Goal: Task Accomplishment & Management: Complete application form

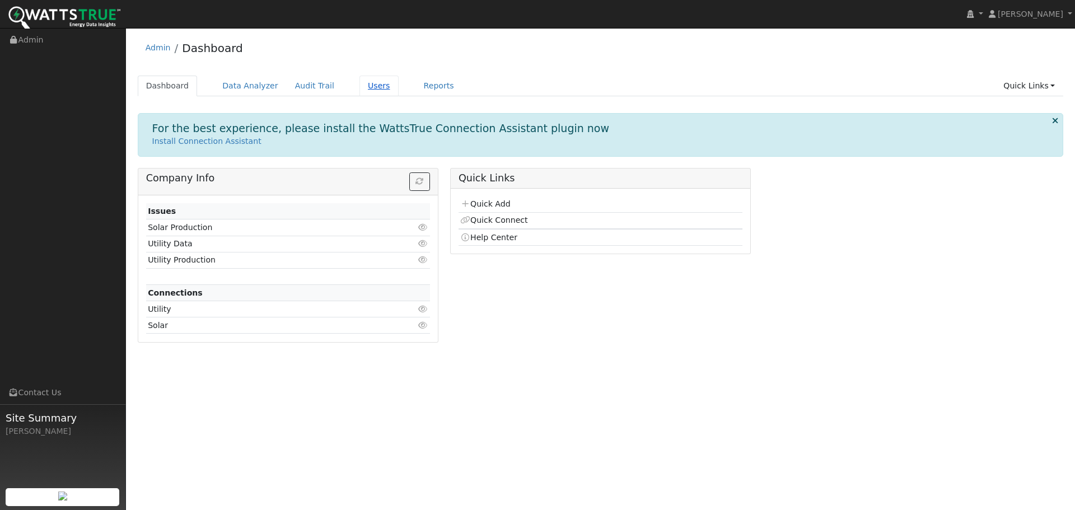
click at [359, 84] on link "Users" at bounding box center [378, 86] width 39 height 21
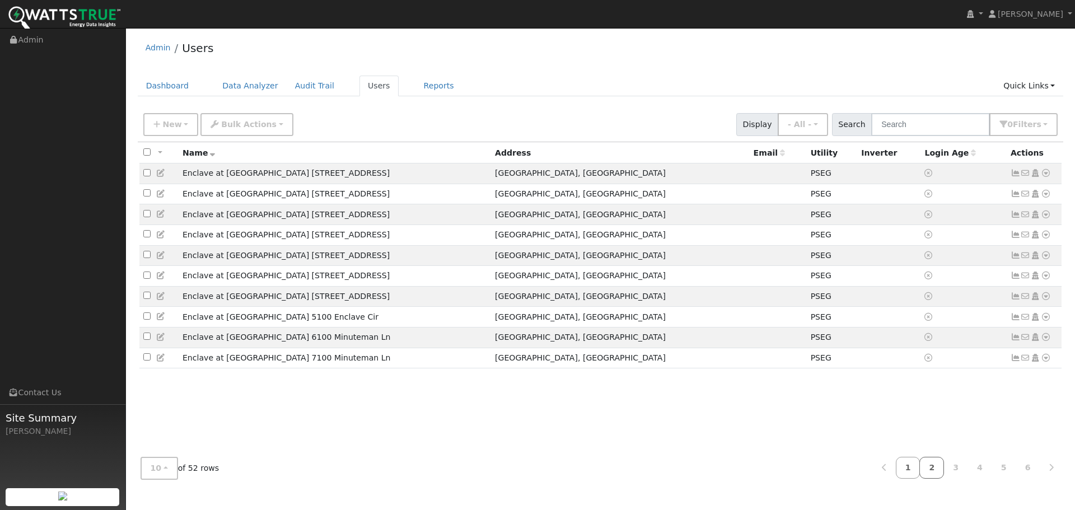
click at [935, 467] on link "2" at bounding box center [931, 468] width 25 height 22
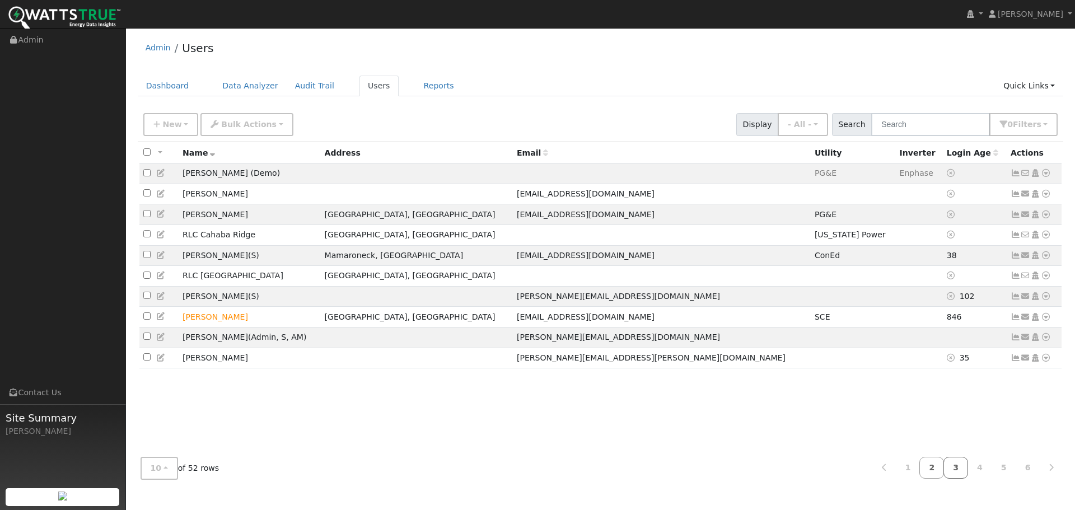
click at [962, 467] on link "3" at bounding box center [955, 468] width 25 height 22
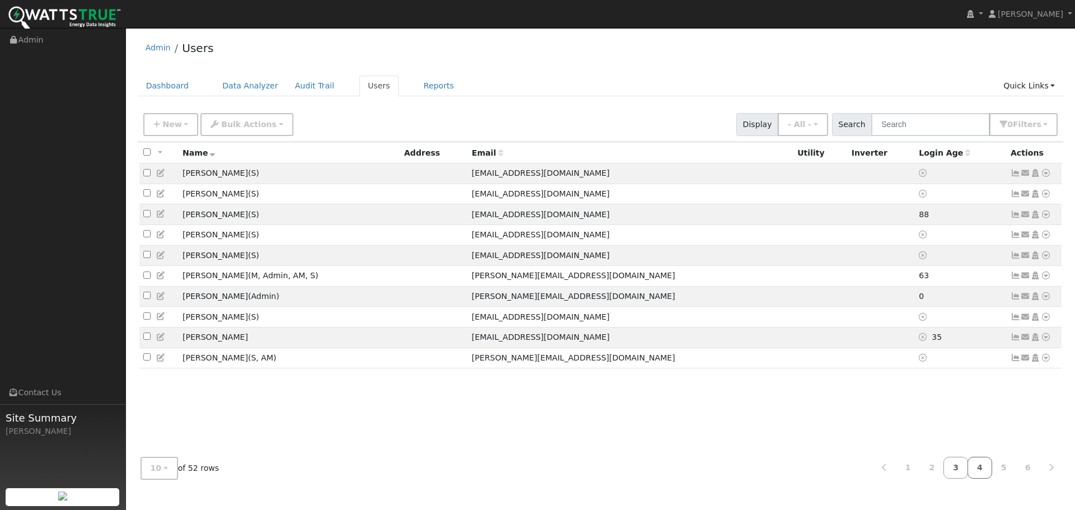
click at [981, 466] on link "4" at bounding box center [979, 468] width 25 height 22
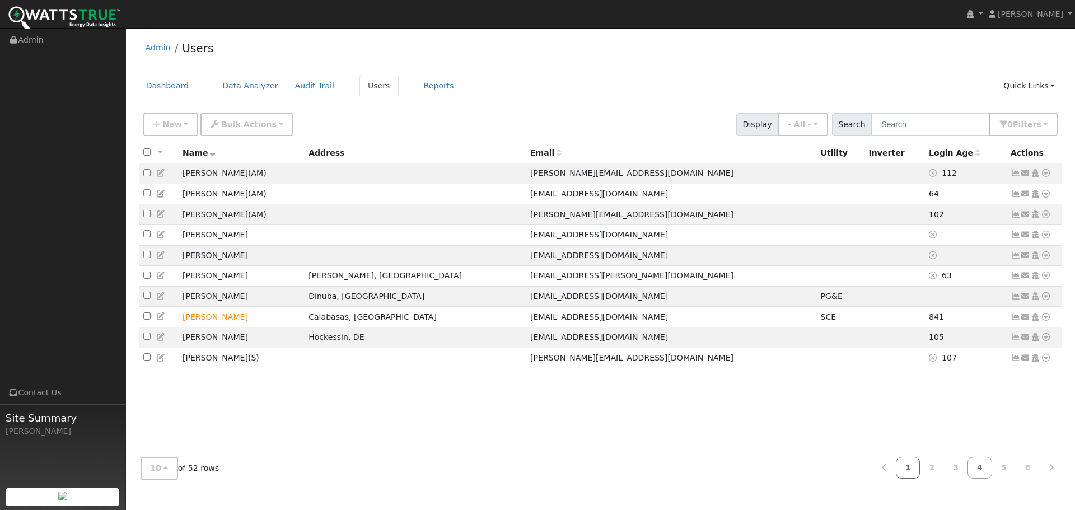
click at [919, 472] on link "1" at bounding box center [908, 468] width 25 height 22
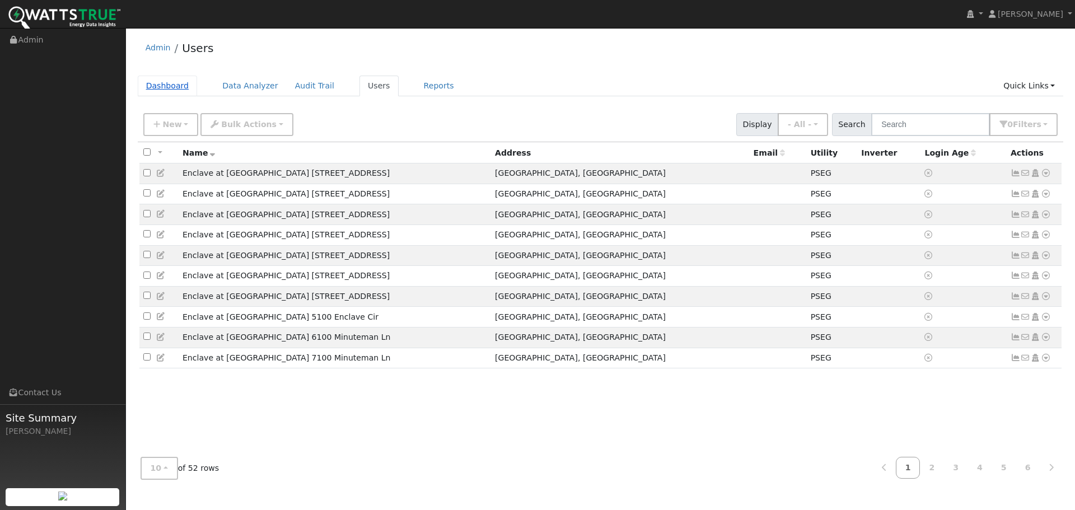
click at [153, 86] on link "Dashboard" at bounding box center [168, 86] width 60 height 21
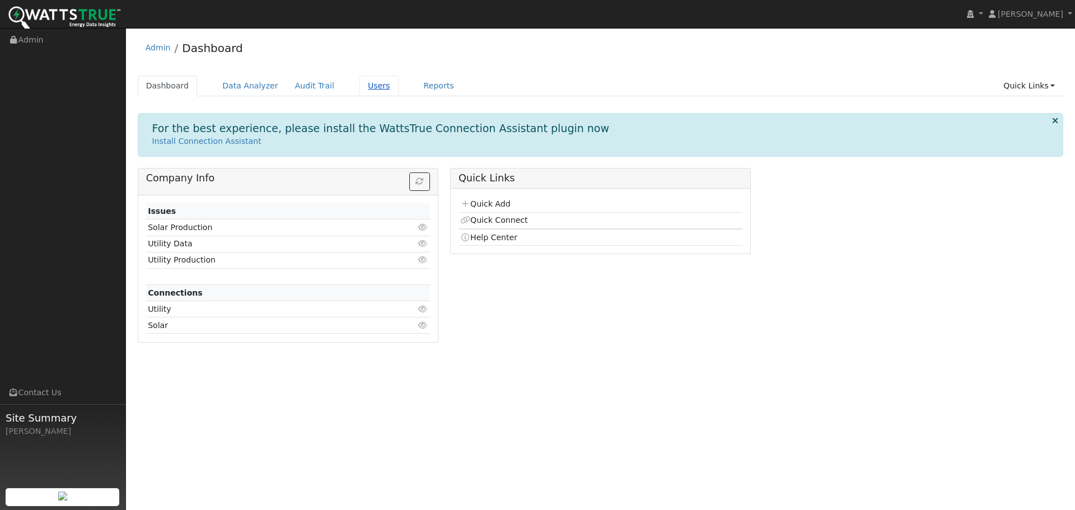
click at [359, 90] on link "Users" at bounding box center [378, 86] width 39 height 21
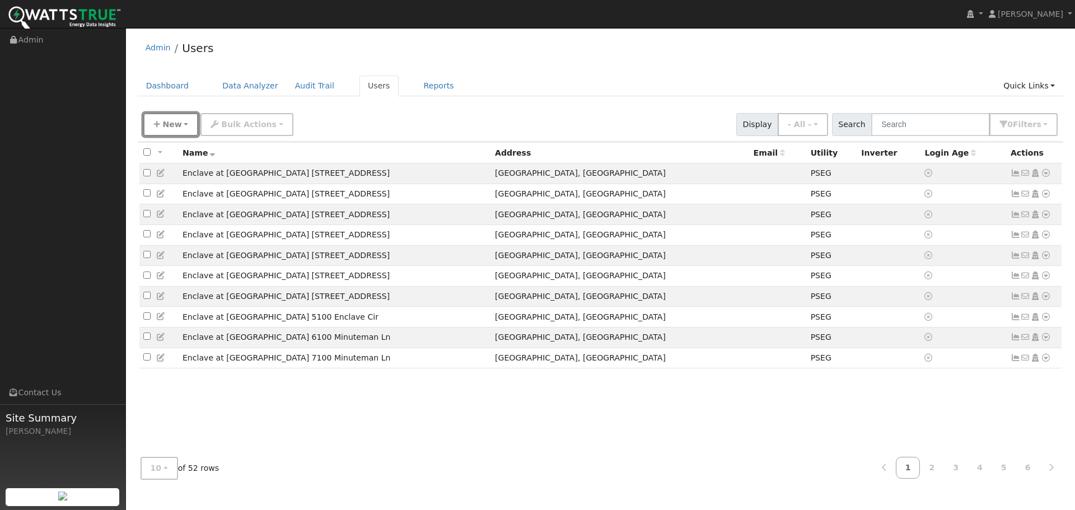
click at [153, 120] on icon "button" at bounding box center [156, 124] width 7 height 8
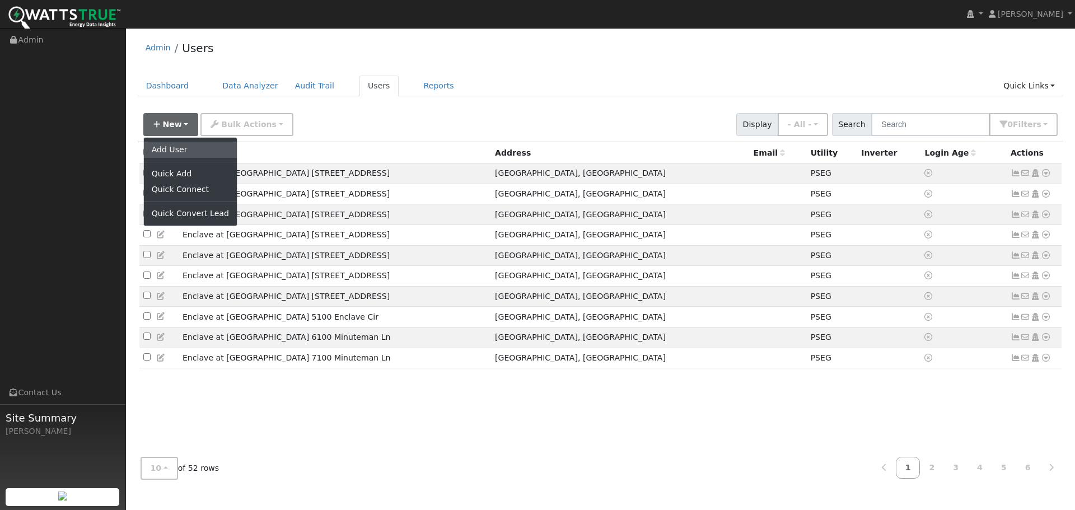
click at [174, 148] on link "Add User" at bounding box center [190, 150] width 93 height 16
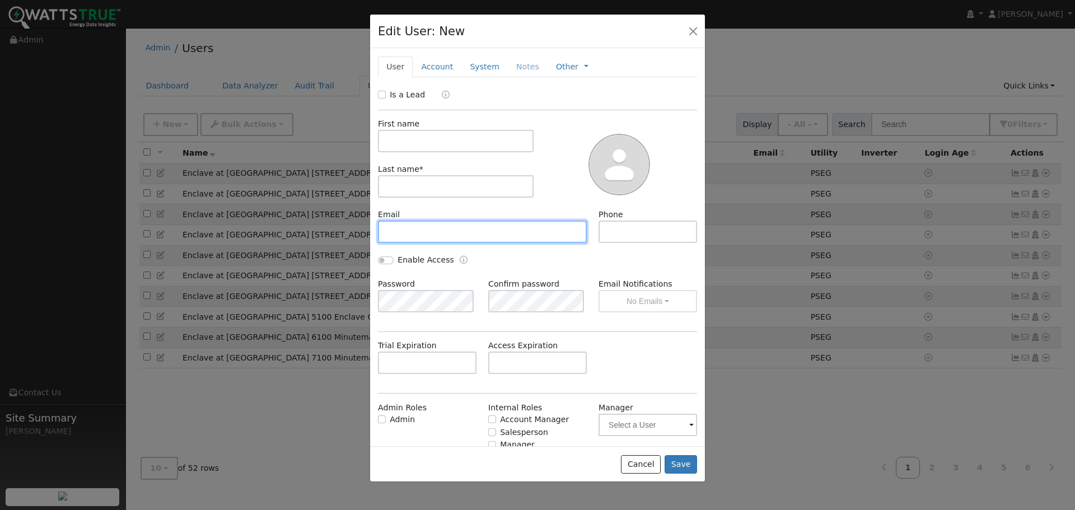
click at [435, 228] on input "text" at bounding box center [482, 232] width 209 height 22
paste input "jayshapatel@yahoo.com"
type input "jayshapatel@yahoo.com"
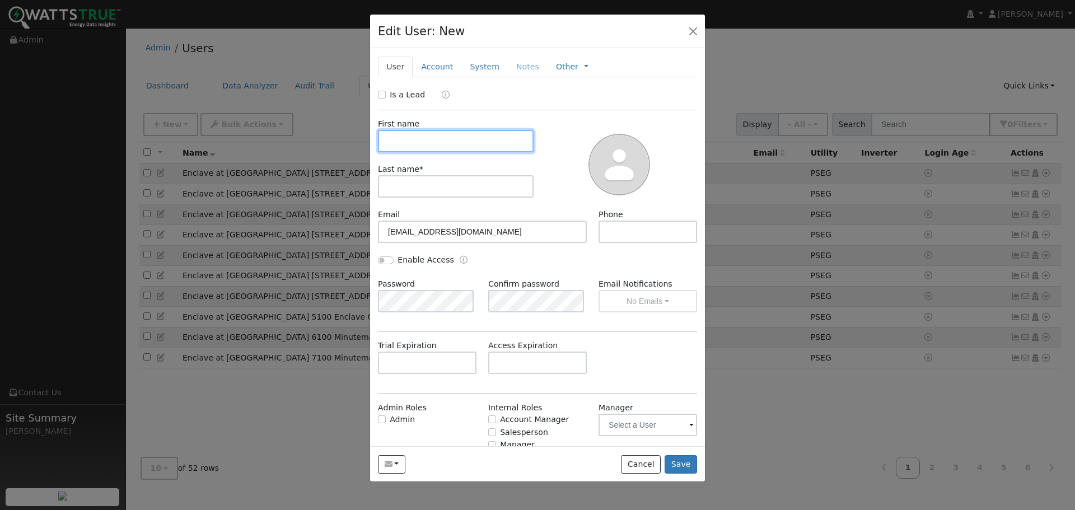
click at [432, 130] on input "text" at bounding box center [456, 141] width 156 height 22
paste input "Jay Patel"
type input "Jay Patel"
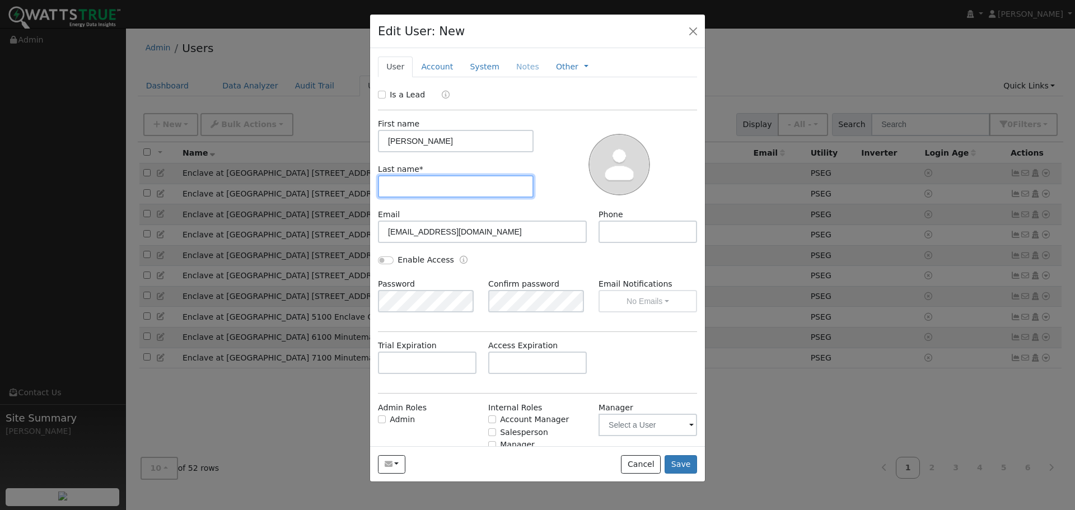
click at [421, 179] on input "text" at bounding box center [456, 186] width 156 height 22
click at [427, 191] on input "Pa" at bounding box center [456, 186] width 156 height 22
type input "Patel"
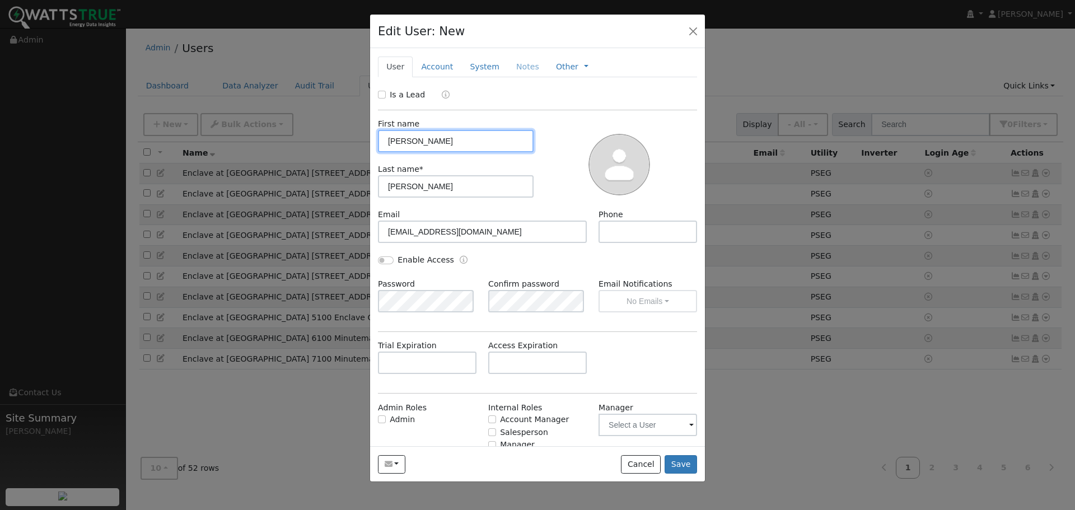
click at [435, 143] on input "Jay Patel" at bounding box center [456, 141] width 156 height 22
type input "Jay"
click at [701, 32] on div "Edit User: New Select an Ac..." at bounding box center [537, 32] width 335 height 34
click at [691, 32] on button "button" at bounding box center [693, 31] width 16 height 16
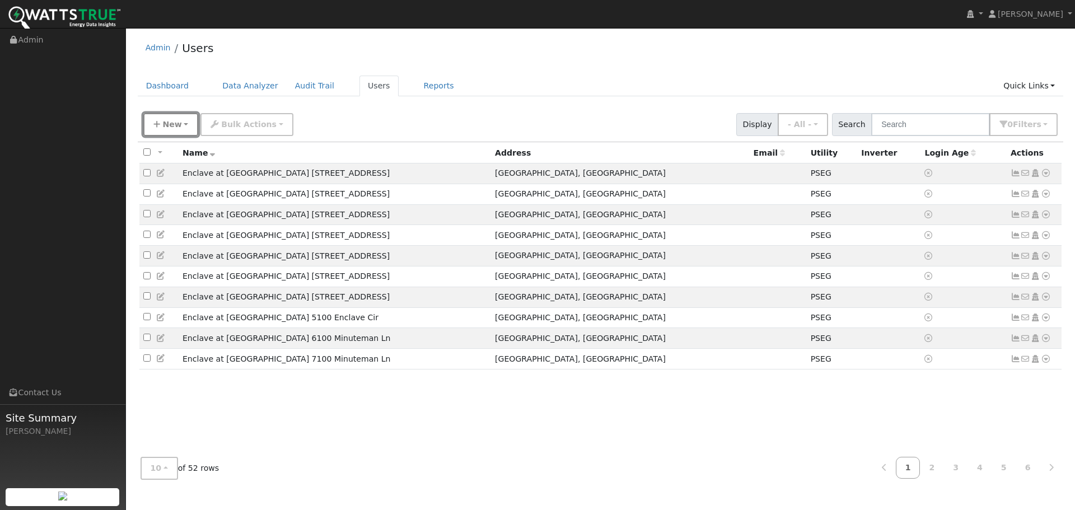
click at [175, 126] on span "New" at bounding box center [171, 124] width 19 height 9
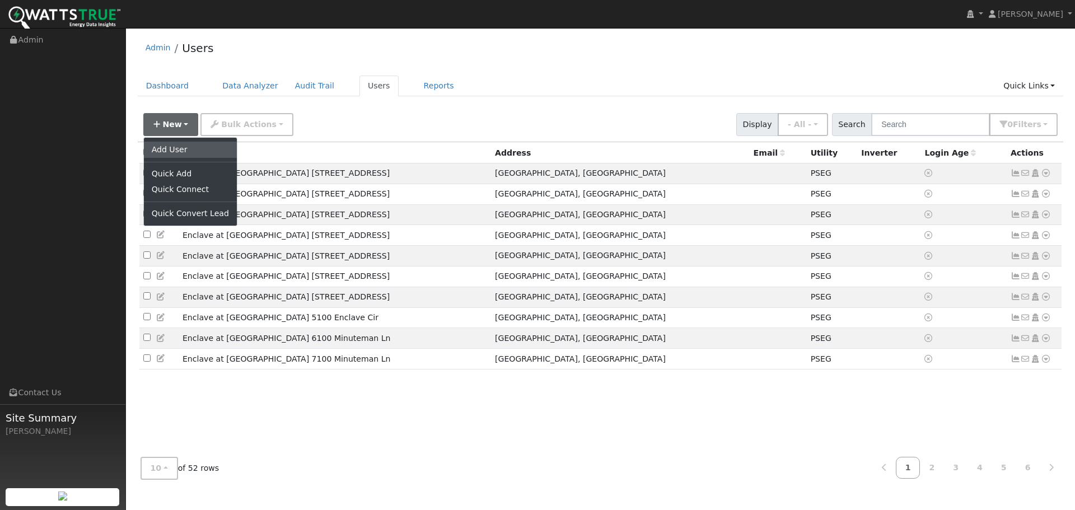
click at [167, 147] on link "Add User" at bounding box center [190, 150] width 93 height 16
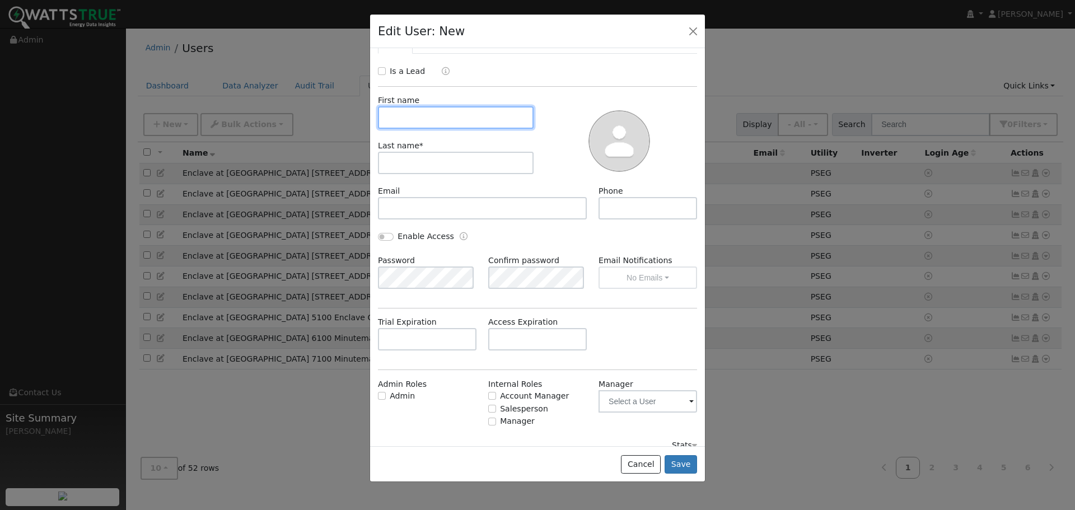
scroll to position [36, 0]
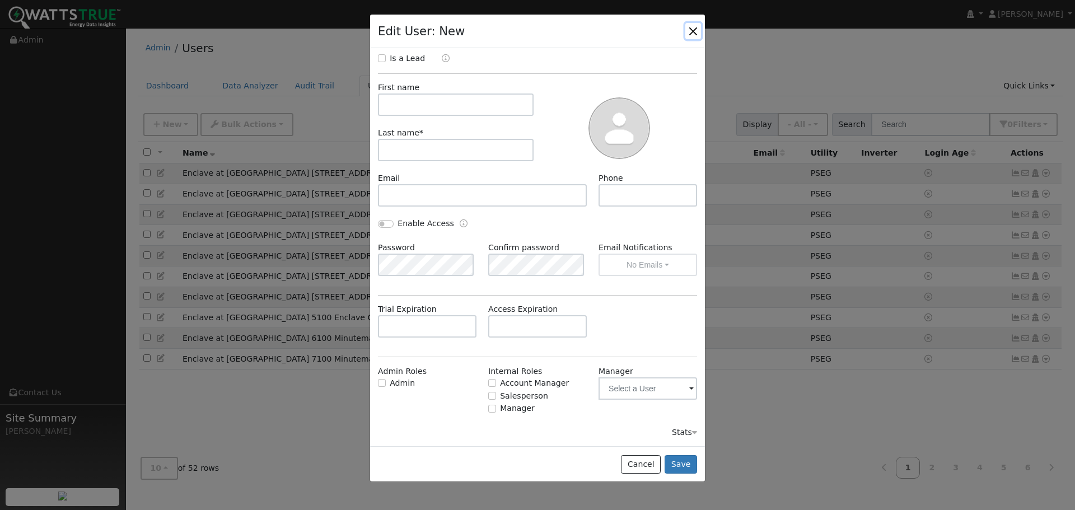
click at [690, 31] on button "button" at bounding box center [693, 31] width 16 height 16
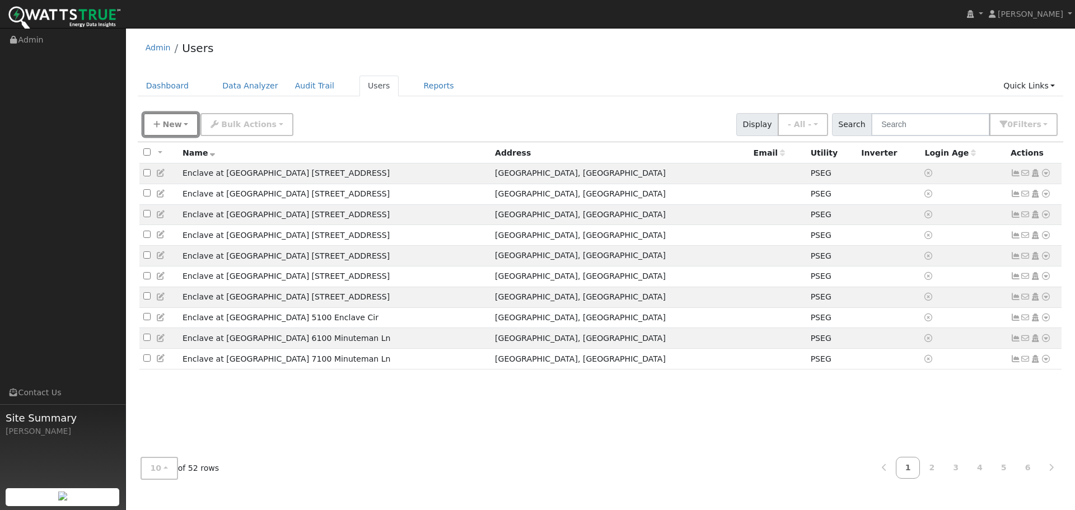
click at [165, 123] on span "New" at bounding box center [171, 124] width 19 height 9
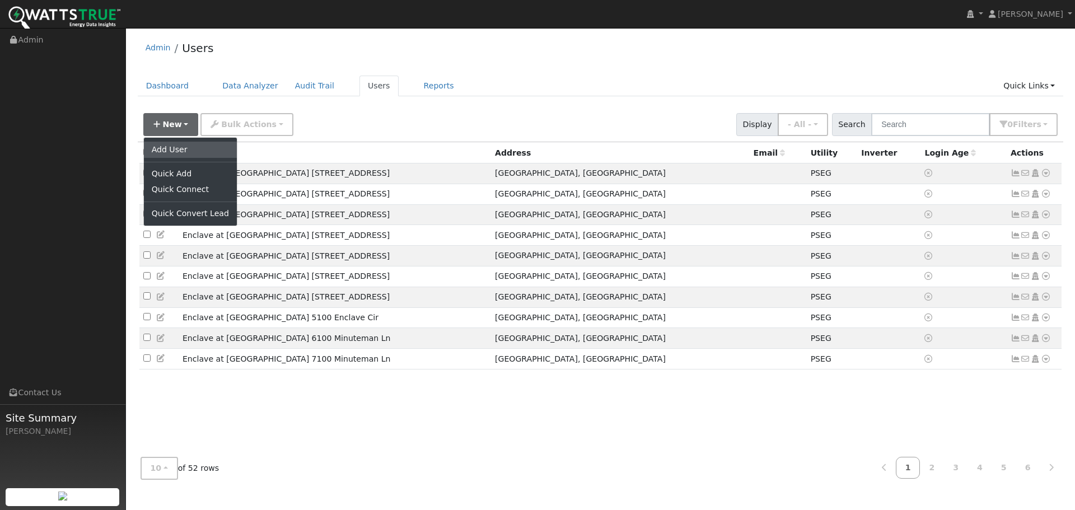
click at [168, 151] on link "Add User" at bounding box center [190, 150] width 93 height 16
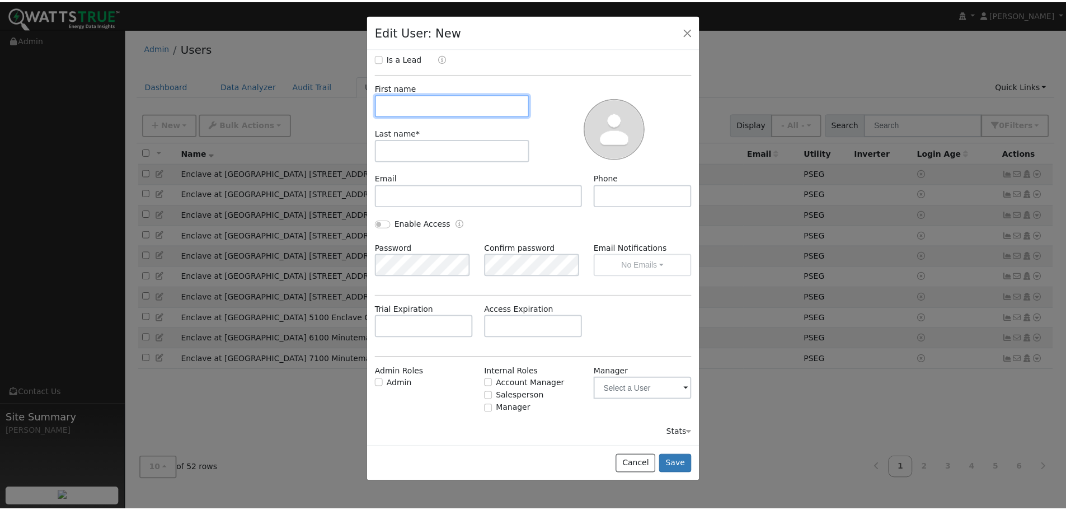
scroll to position [0, 0]
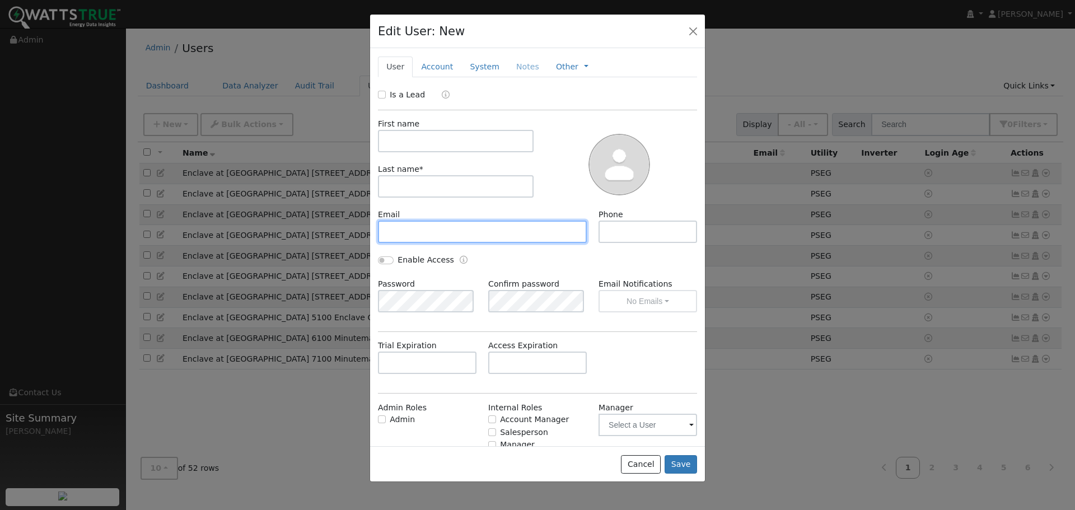
click at [434, 231] on input "text" at bounding box center [482, 232] width 209 height 22
paste input "jayshapatel@yahoo.com"
type input "jayshapatel@yahoo.com"
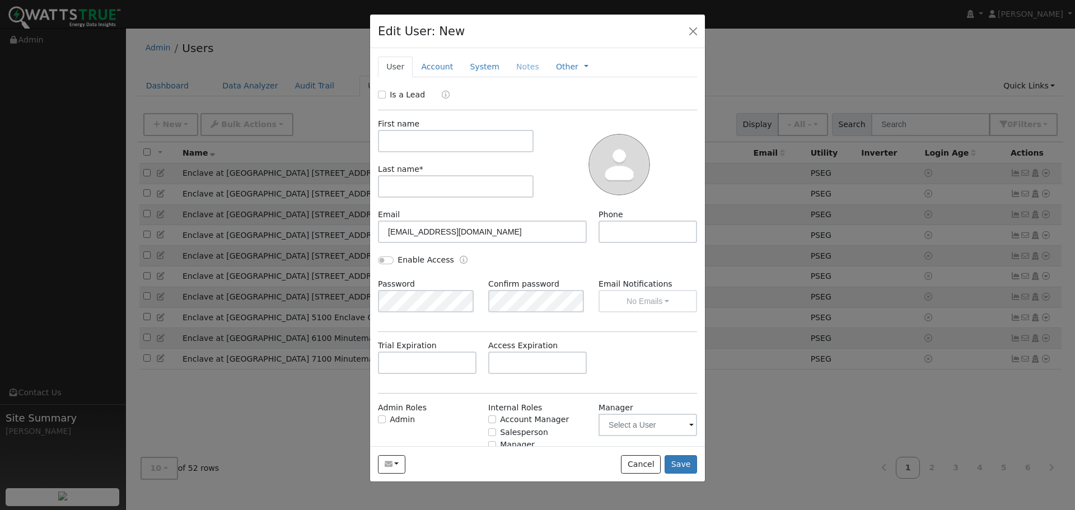
drag, startPoint x: 434, startPoint y: 233, endPoint x: 620, endPoint y: 108, distance: 223.7
click at [620, 108] on div "Is a Lead First name Last name * Email jayshapatel@yahoo.com Phone Enable Acces…" at bounding box center [537, 282] width 319 height 386
click at [412, 140] on input "text" at bounding box center [456, 141] width 156 height 22
type input "Jay"
type input "Patel"
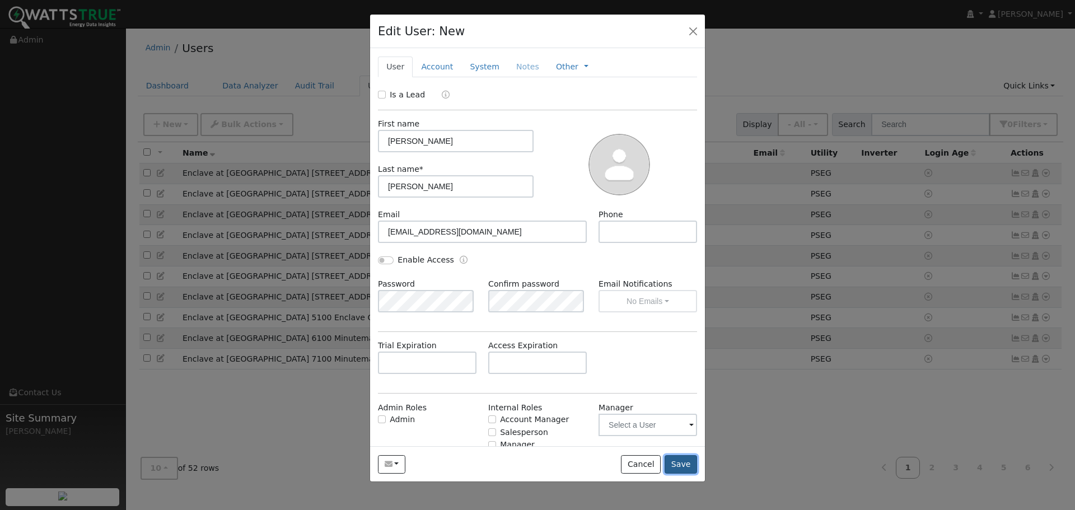
click at [687, 465] on button "Save" at bounding box center [680, 464] width 32 height 19
